Goal: Find contact information: Find contact information

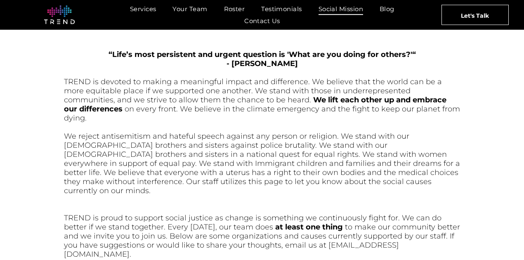
click at [260, 55] on span "“Life’s most persistent and urgent question is 'What are you doing for others?'“" at bounding box center [263, 54] width 308 height 9
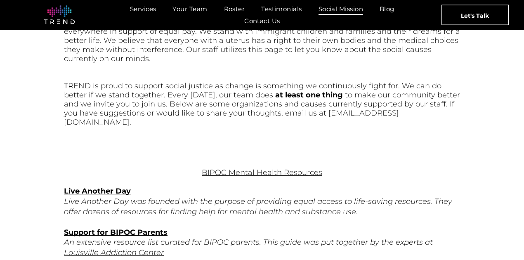
click at [163, 145] on p at bounding box center [262, 149] width 396 height 9
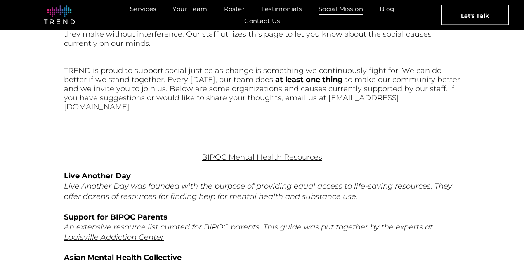
scroll to position [305, 0]
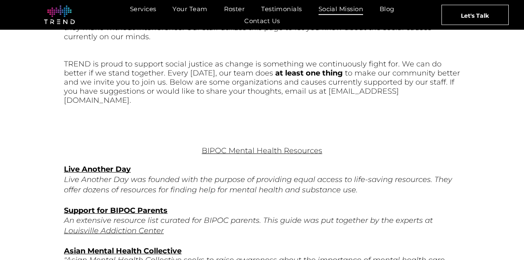
drag, startPoint x: 40, startPoint y: 192, endPoint x: 51, endPoint y: 192, distance: 10.4
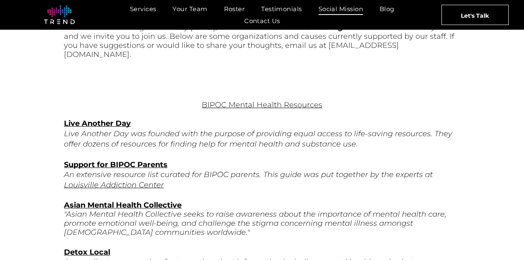
scroll to position [387, 0]
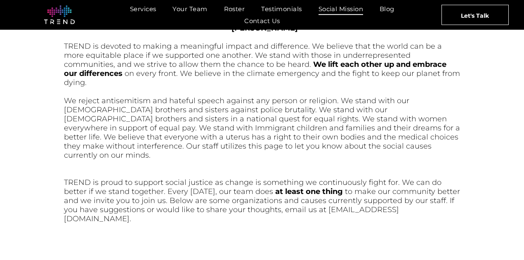
scroll to position [222, 0]
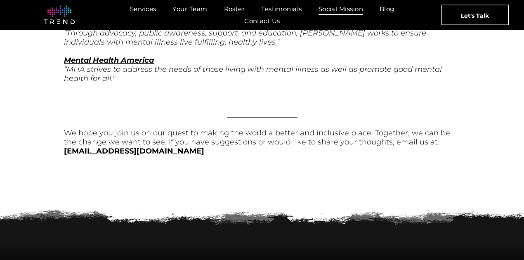
scroll to position [2833, 0]
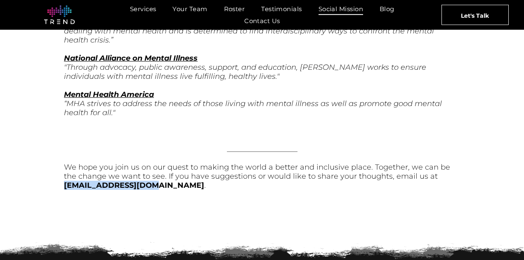
drag, startPoint x: 61, startPoint y: 92, endPoint x: 129, endPoint y: 99, distance: 68.1
copy strong "[EMAIL_ADDRESS][DOMAIN_NAME]"
